Goal: Information Seeking & Learning: Learn about a topic

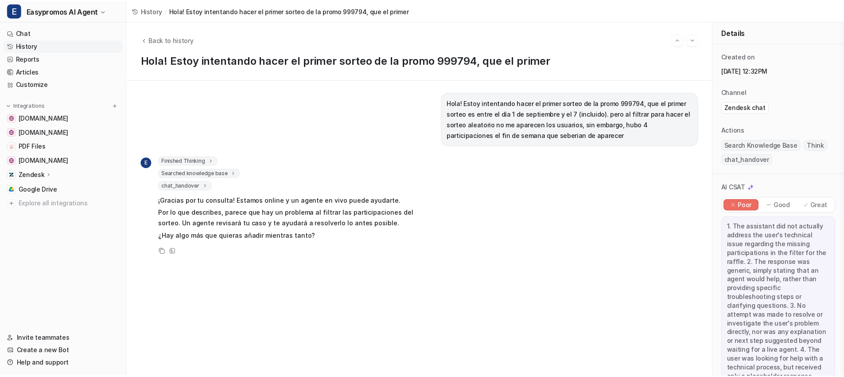
scroll to position [406, 0]
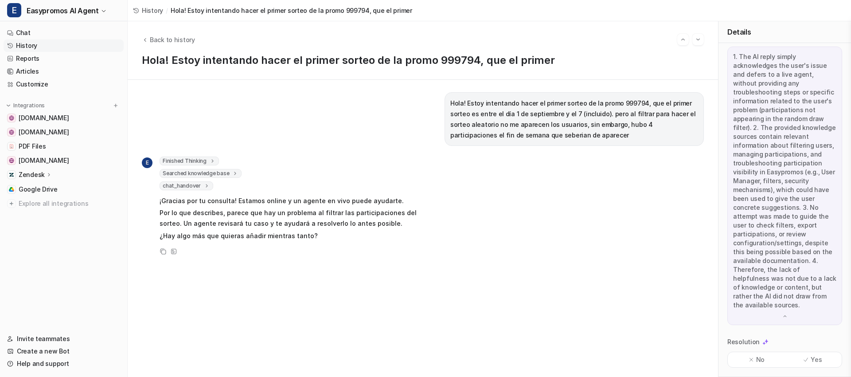
drag, startPoint x: 62, startPoint y: 44, endPoint x: 70, endPoint y: 41, distance: 8.6
click at [62, 45] on link "History" at bounding box center [64, 45] width 120 height 12
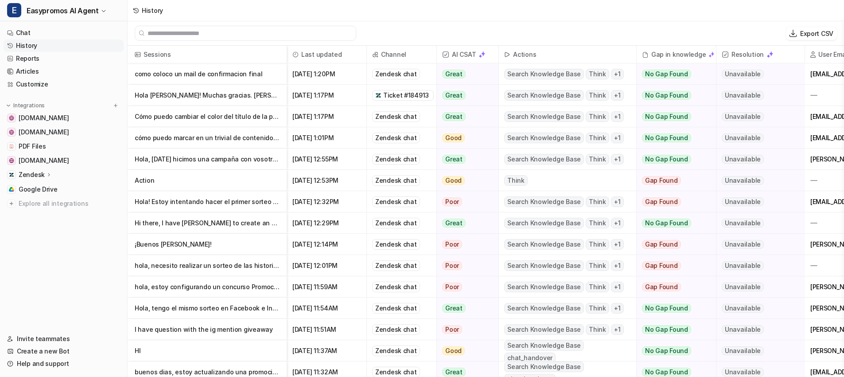
click at [225, 72] on p "como coloco un mail de confirmacion final" at bounding box center [207, 73] width 145 height 21
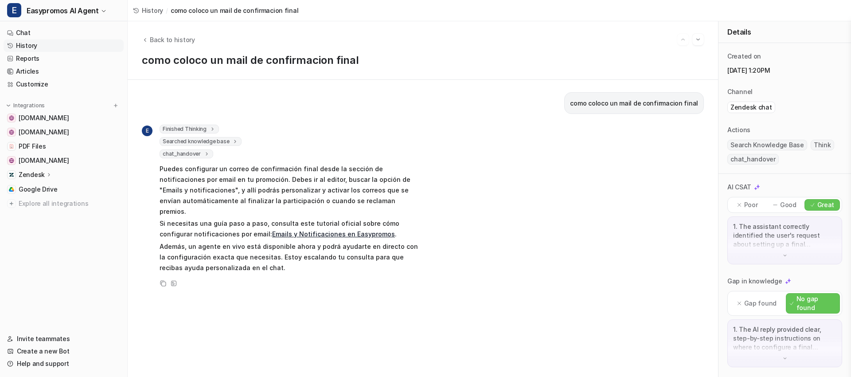
click at [197, 218] on p "Si necesitas una guía paso a paso, consulta este tutorial oficial sobre cómo co…" at bounding box center [289, 228] width 259 height 21
click at [39, 45] on link "History" at bounding box center [64, 45] width 120 height 12
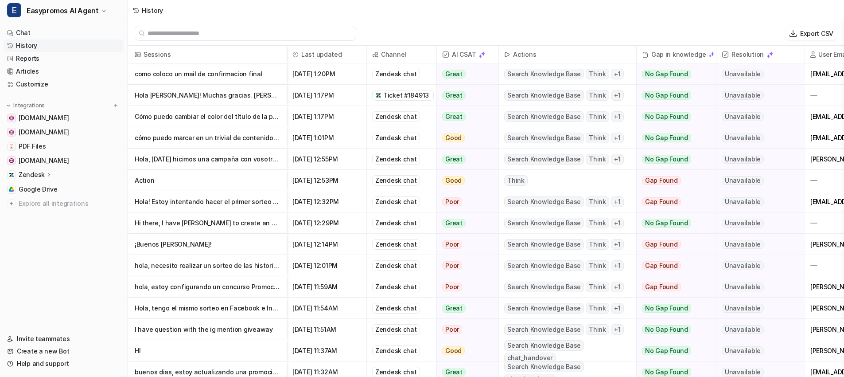
click at [190, 98] on p "Hola [PERSON_NAME]! Muchas gracias. Remy Obtener Outlook para iOS&lt;[URL][DOMA…" at bounding box center [207, 95] width 145 height 21
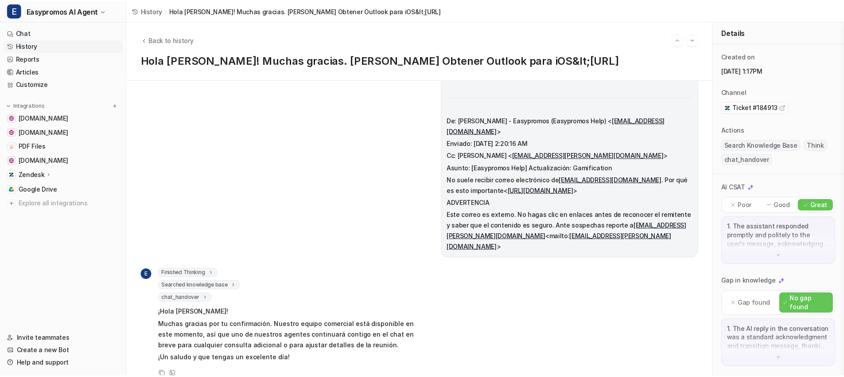
scroll to position [72, 0]
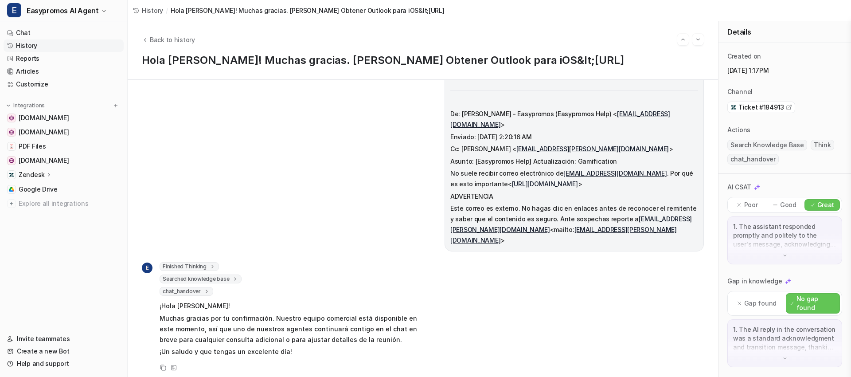
click at [39, 47] on link "History" at bounding box center [64, 45] width 120 height 12
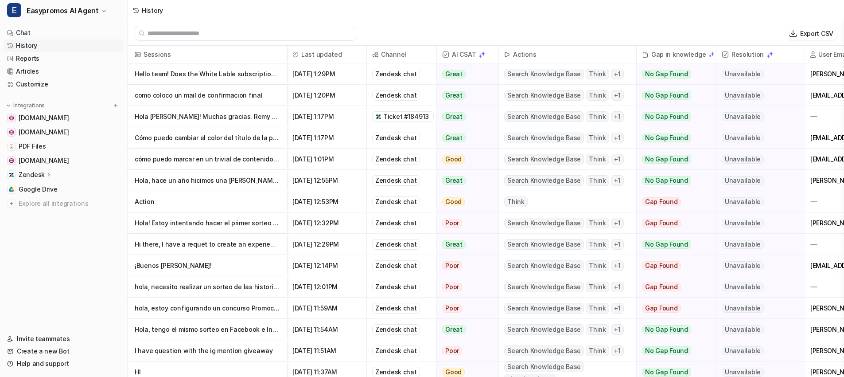
click at [218, 69] on p "Hello team! Does the White Lable subscription come with 1 seat only?" at bounding box center [207, 73] width 145 height 21
